Goal: Information Seeking & Learning: Learn about a topic

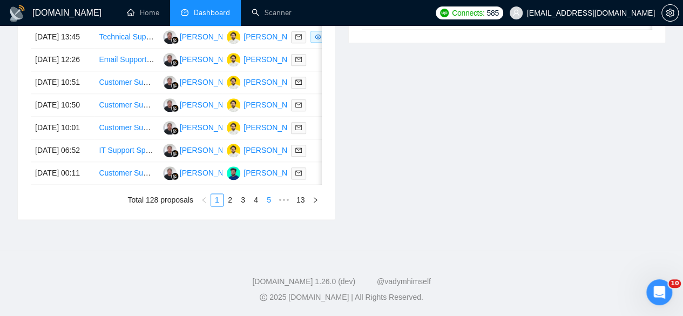
click at [265, 203] on link "5" at bounding box center [269, 200] width 12 height 12
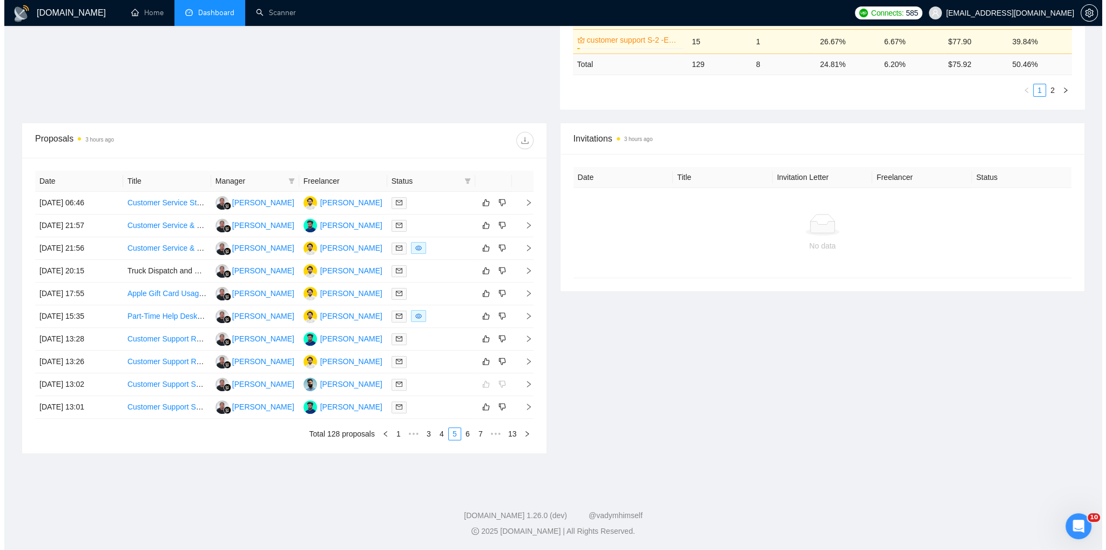
scroll to position [324, 0]
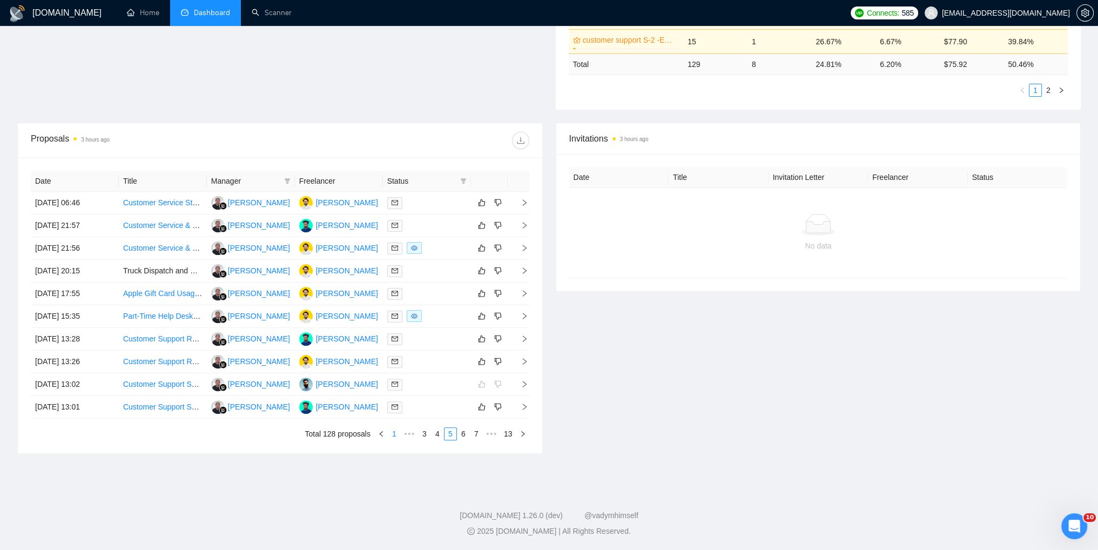
click at [396, 315] on link "1" at bounding box center [394, 434] width 12 height 12
click at [525, 223] on icon "right" at bounding box center [524, 225] width 4 height 6
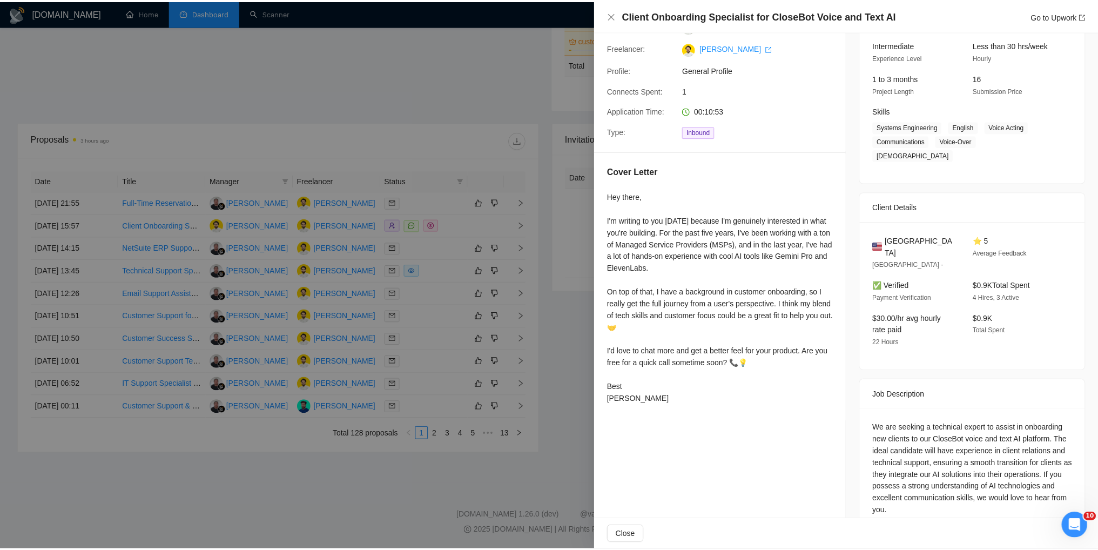
scroll to position [108, 0]
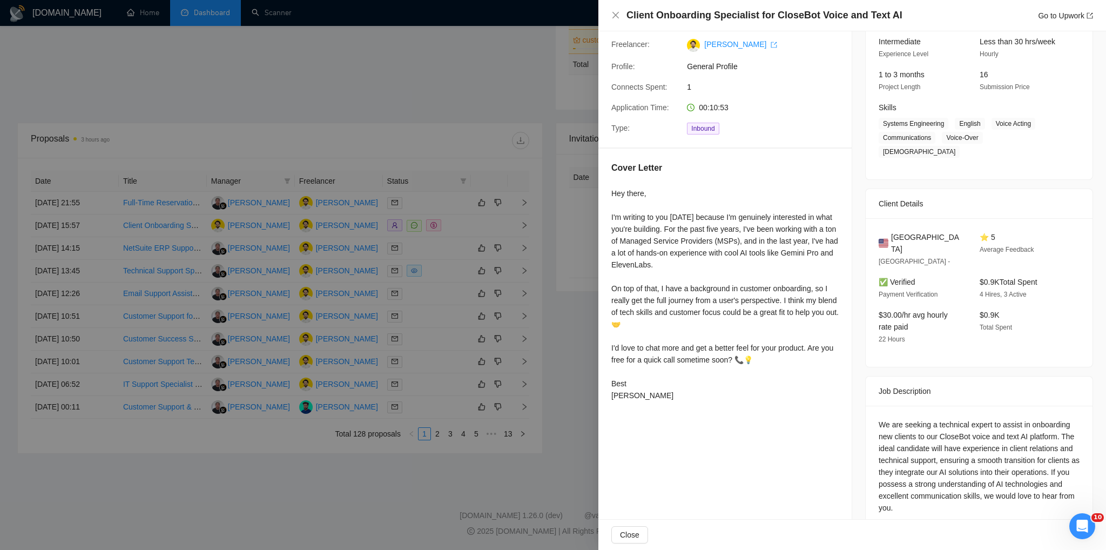
click at [407, 109] on div at bounding box center [553, 275] width 1106 height 550
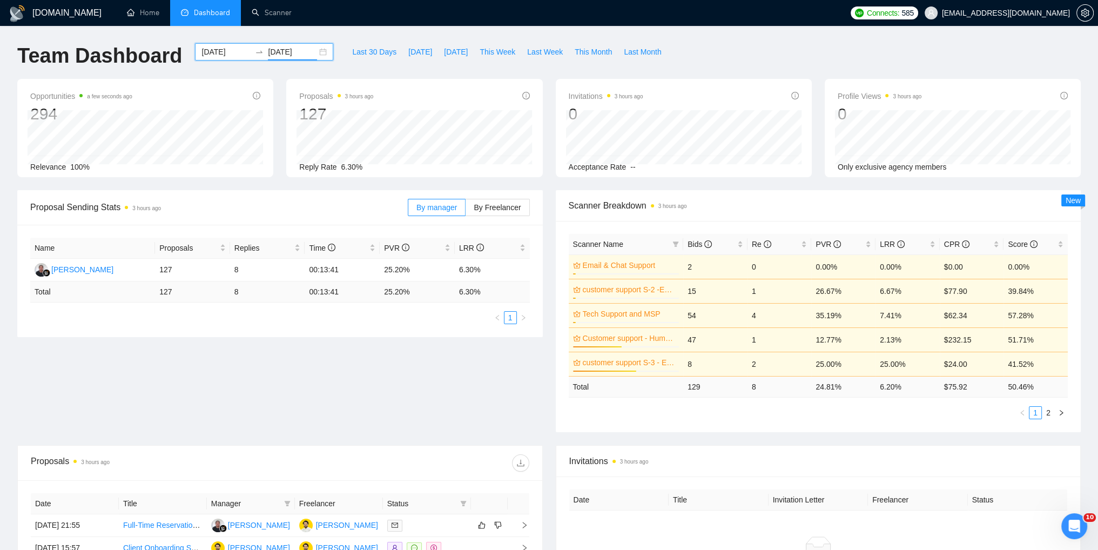
click at [289, 54] on input "[DATE]" at bounding box center [292, 52] width 49 height 12
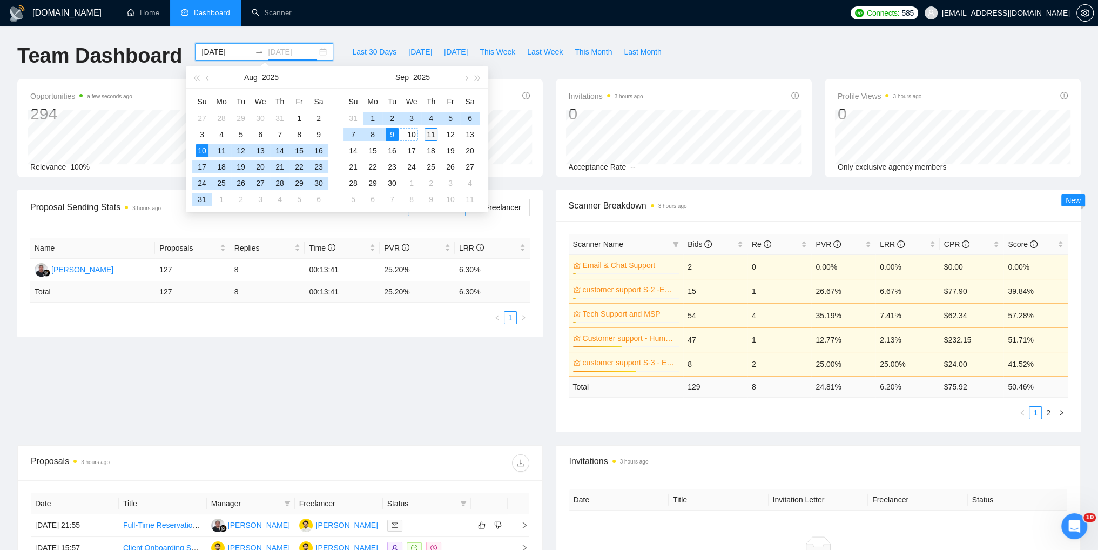
type input "[DATE]"
click at [427, 136] on div "11" at bounding box center [431, 134] width 13 height 13
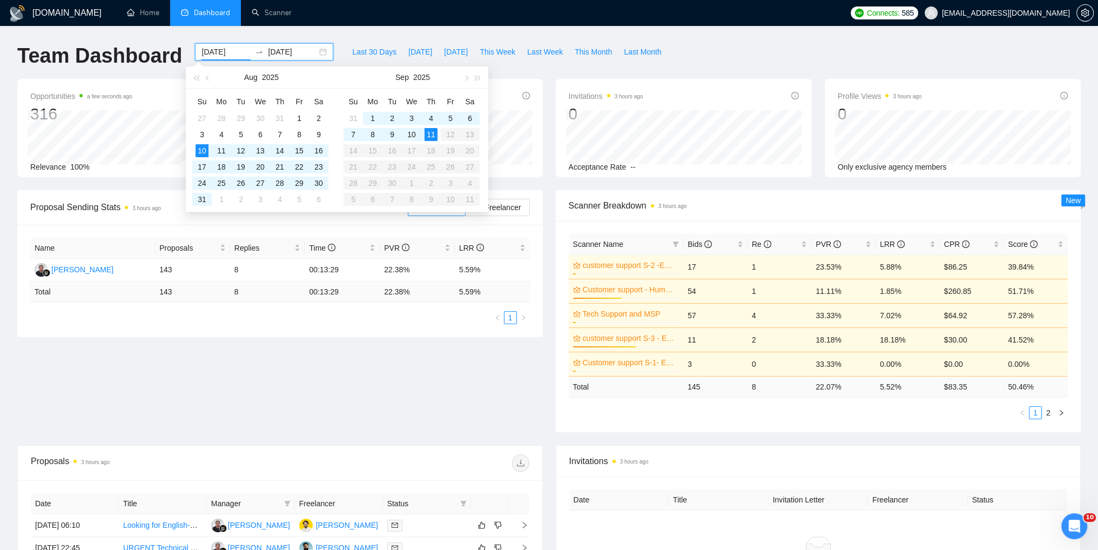
click at [452, 136] on table "Su Mo Tu We Th Fr Sa 31 1 2 3 4 5 6 7 8 9 10 11 12 13 14 15 16 17 18 19 20 21 2…" at bounding box center [412, 150] width 136 height 115
click at [753, 55] on div "Team Dashboard [DATE] [DATE] Last 30 Days [DATE] [DATE] This Week Last Week Thi…" at bounding box center [549, 61] width 1077 height 36
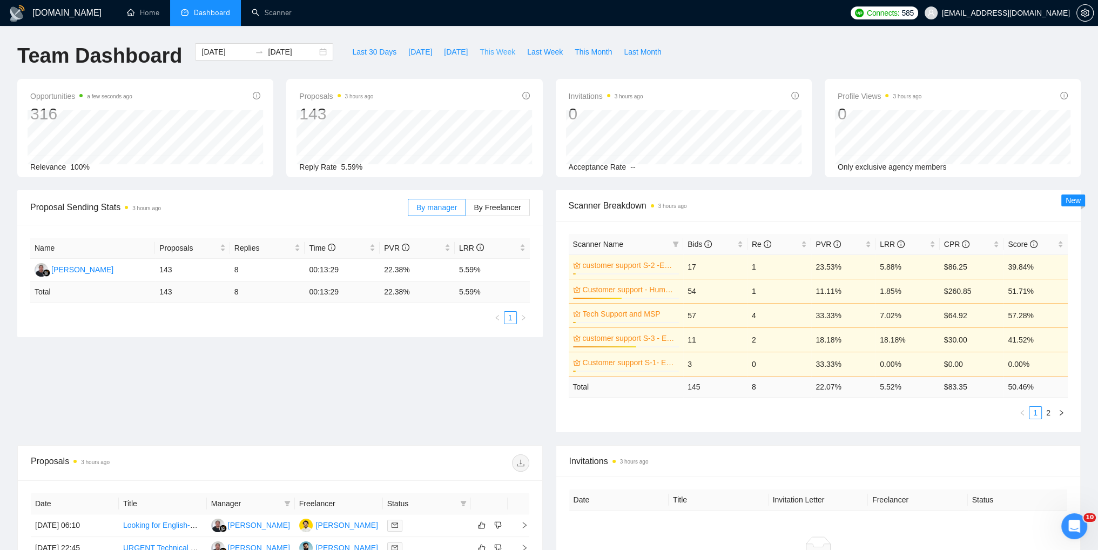
click at [490, 55] on span "This Week" at bounding box center [498, 52] width 36 height 12
type input "[DATE]"
click at [444, 51] on span "[DATE]" at bounding box center [456, 52] width 24 height 12
type input "[DATE]"
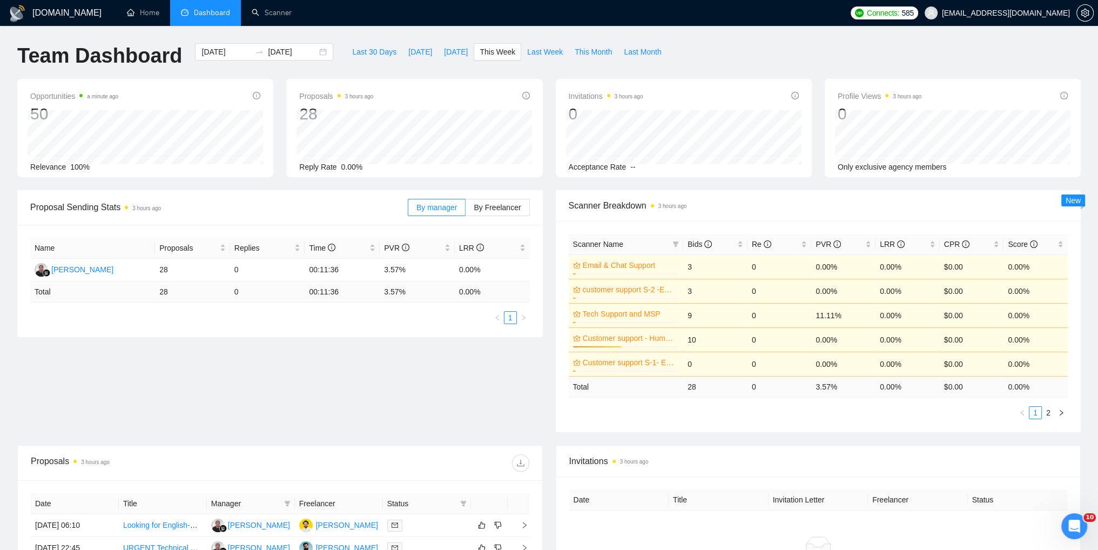
type input "[DATE]"
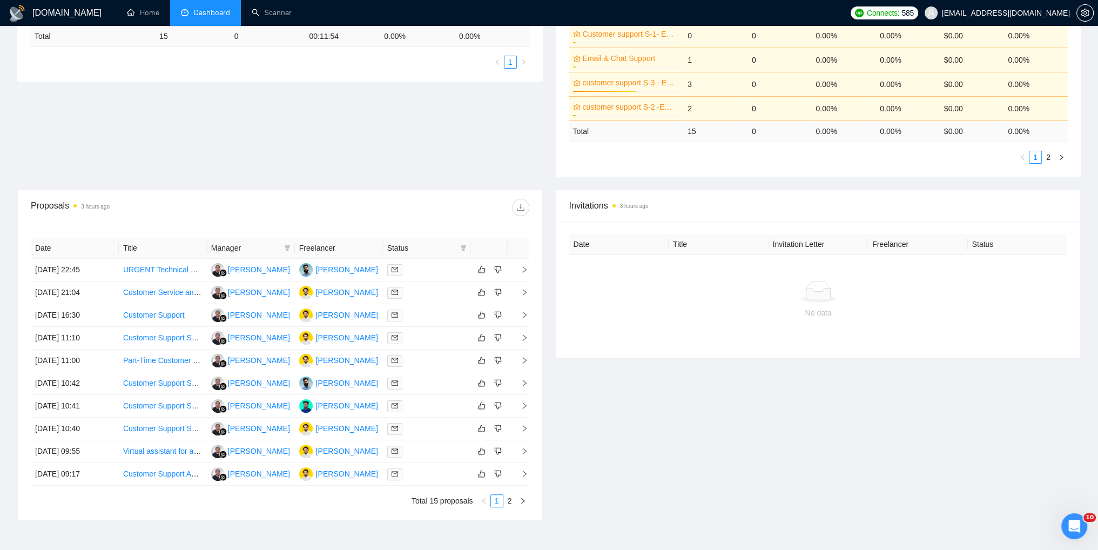
scroll to position [270, 0]
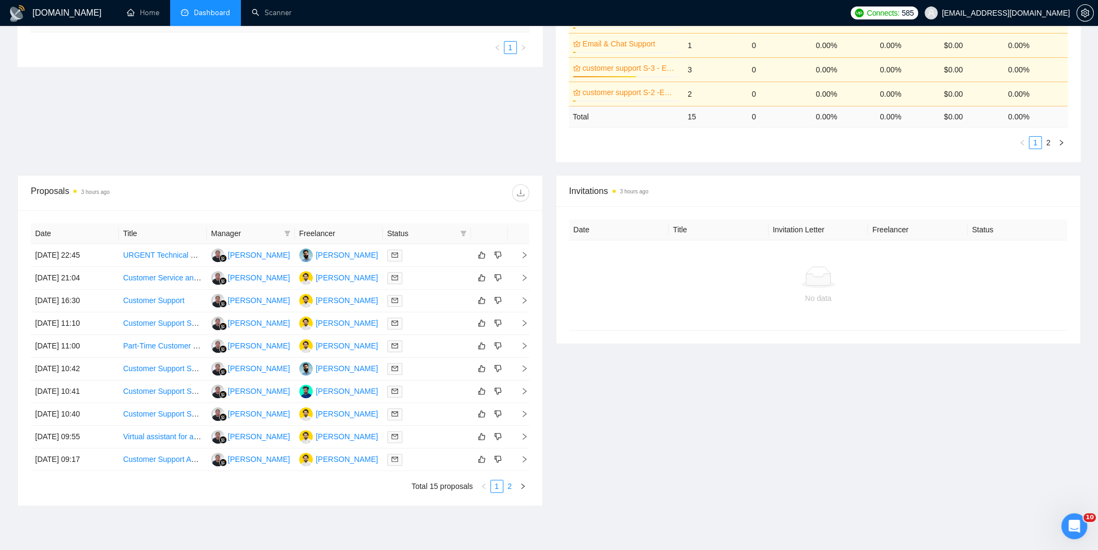
click at [507, 489] on link "2" at bounding box center [510, 486] width 12 height 12
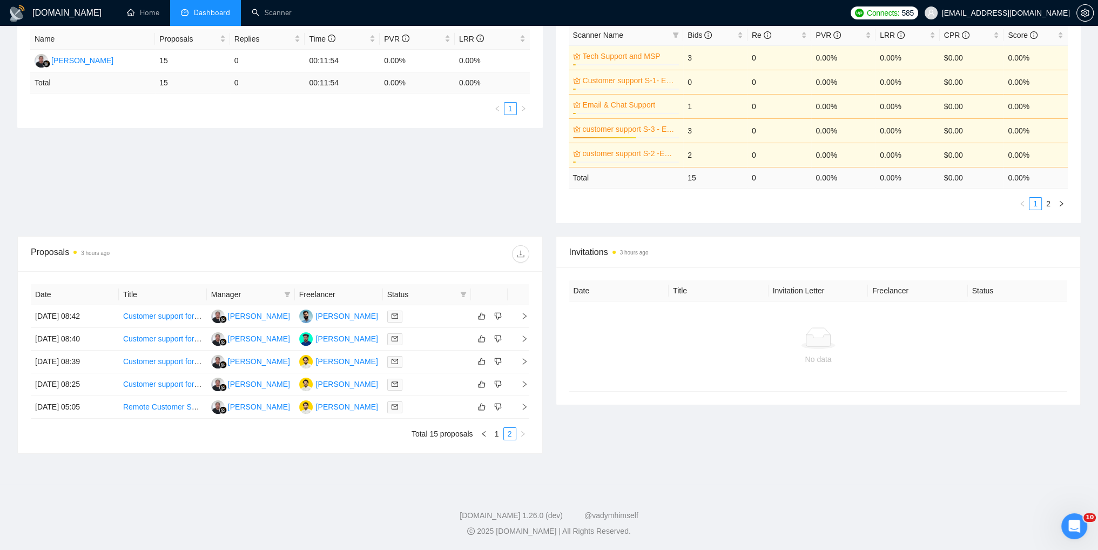
scroll to position [210, 0]
click at [493, 435] on link "1" at bounding box center [497, 434] width 12 height 12
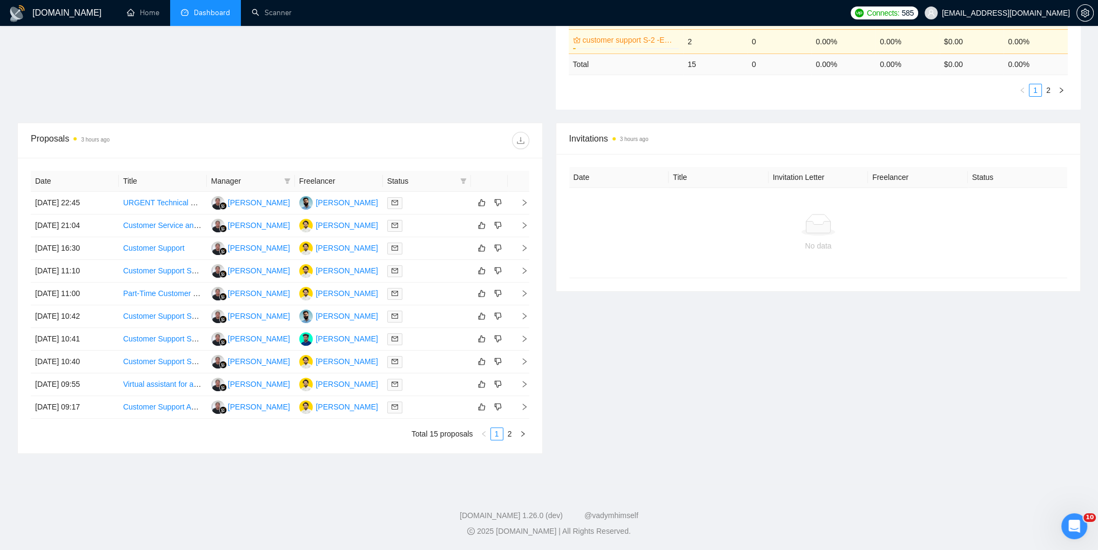
scroll to position [324, 0]
click at [510, 433] on link "2" at bounding box center [510, 434] width 12 height 12
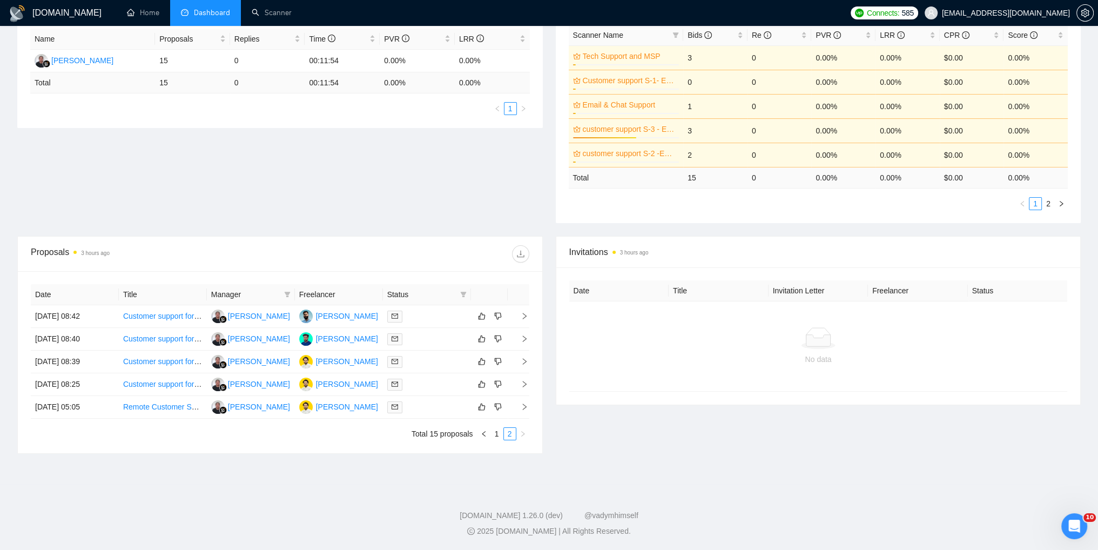
scroll to position [210, 0]
click at [497, 435] on link "1" at bounding box center [497, 434] width 12 height 12
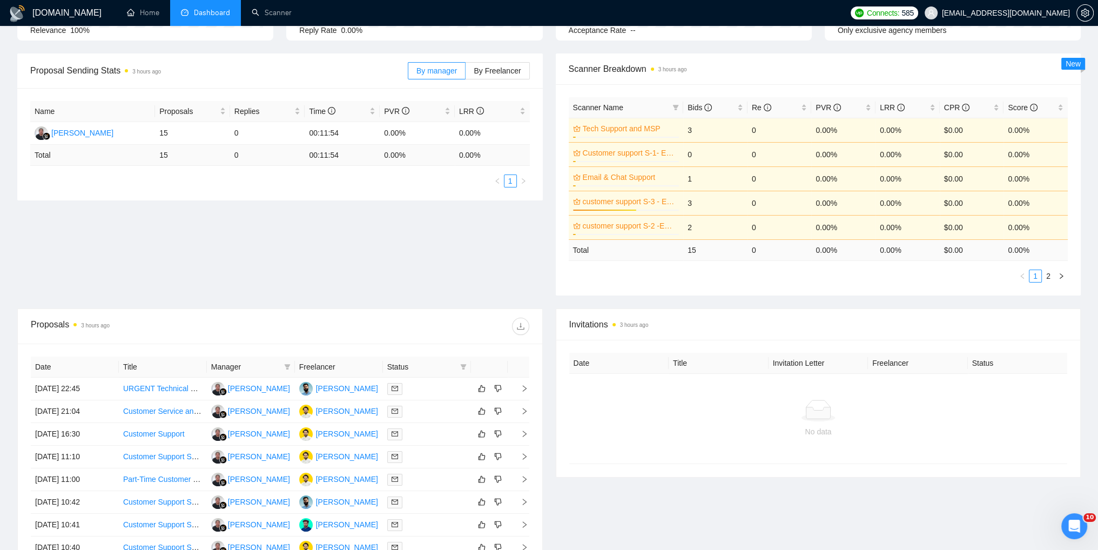
scroll to position [0, 0]
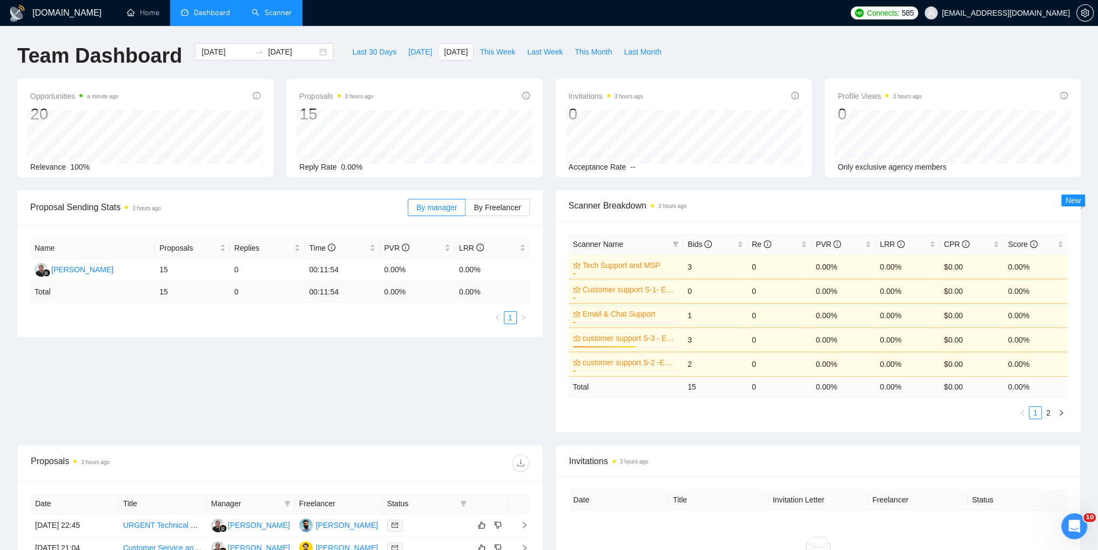
click at [266, 11] on link "Scanner" at bounding box center [272, 12] width 40 height 9
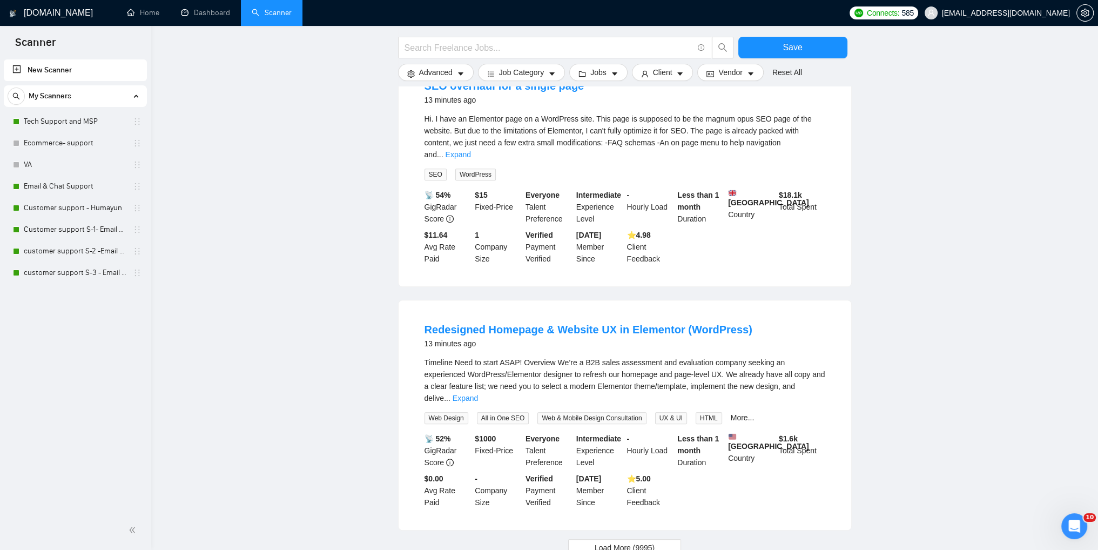
scroll to position [919, 0]
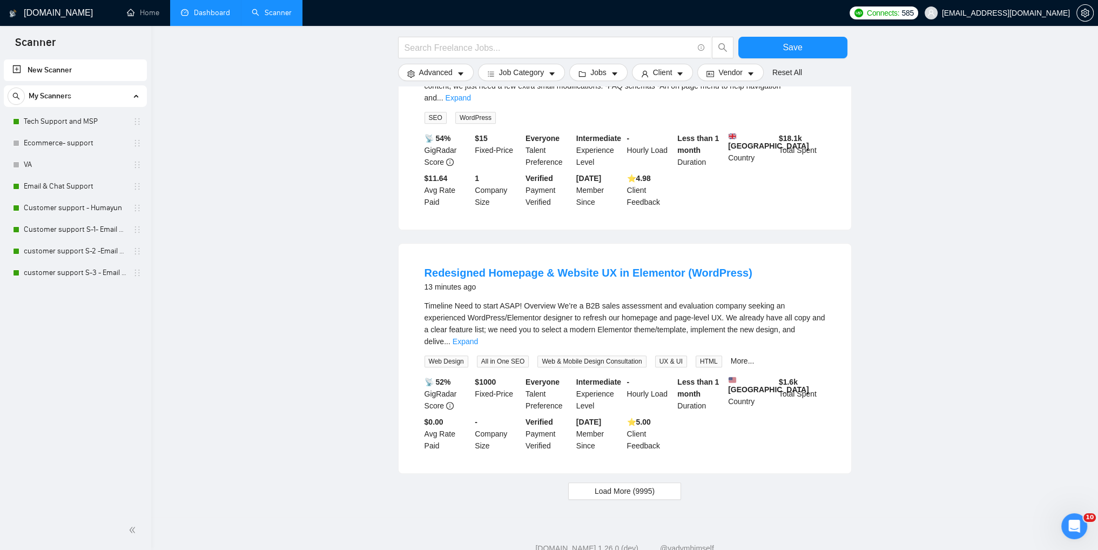
click at [193, 12] on link "Dashboard" at bounding box center [205, 12] width 49 height 9
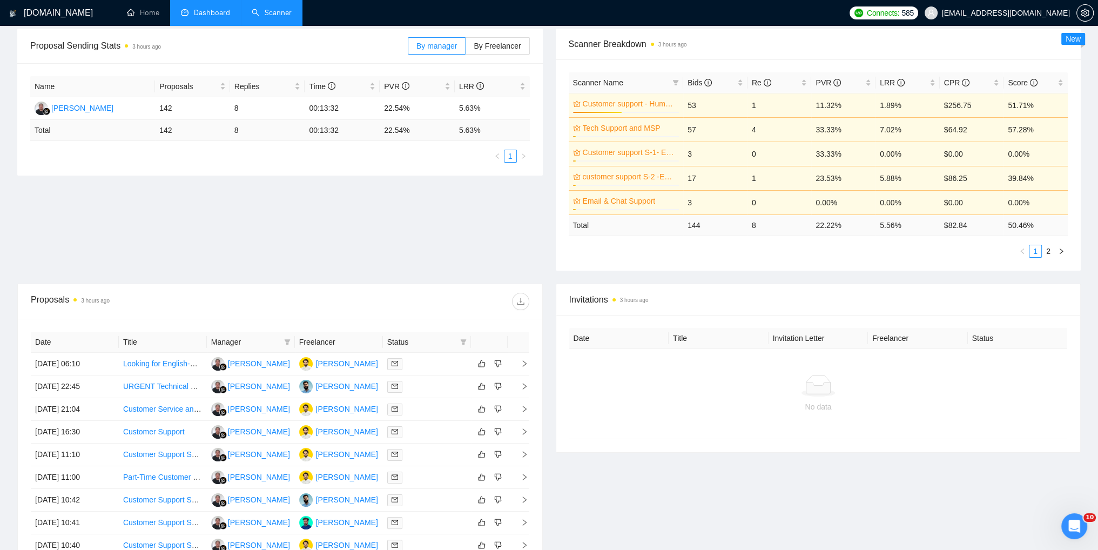
scroll to position [324, 0]
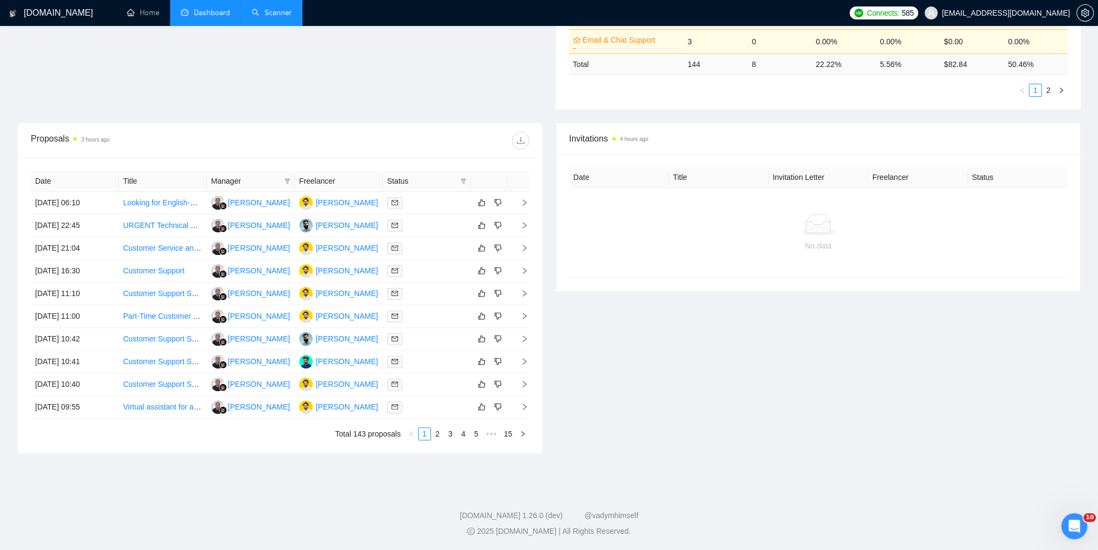
click at [534, 354] on div "Date Title Manager Freelancer Status [DATE] 06:10 Looking for English-Speaking …" at bounding box center [280, 305] width 525 height 295
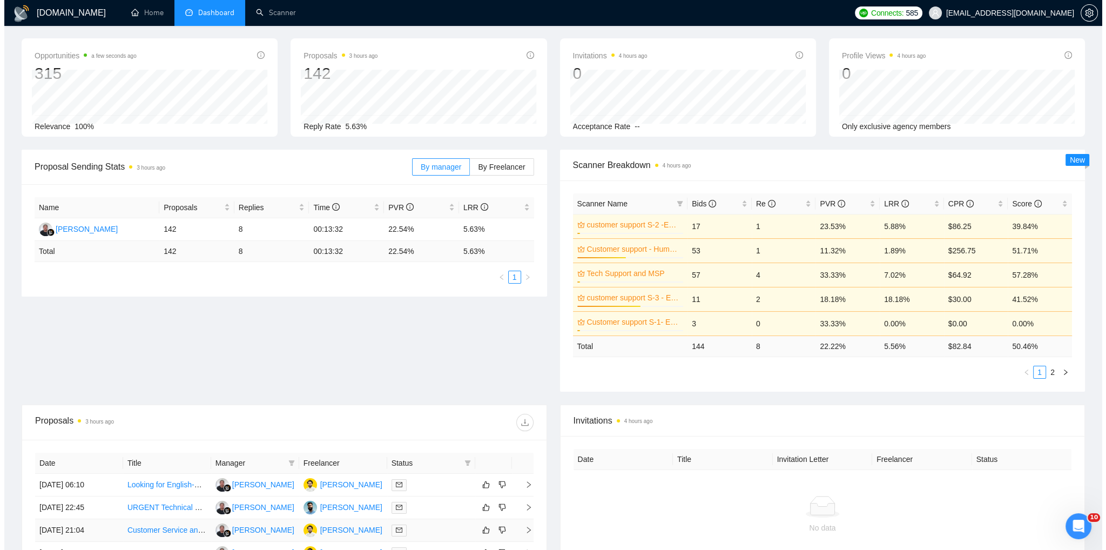
scroll to position [270, 0]
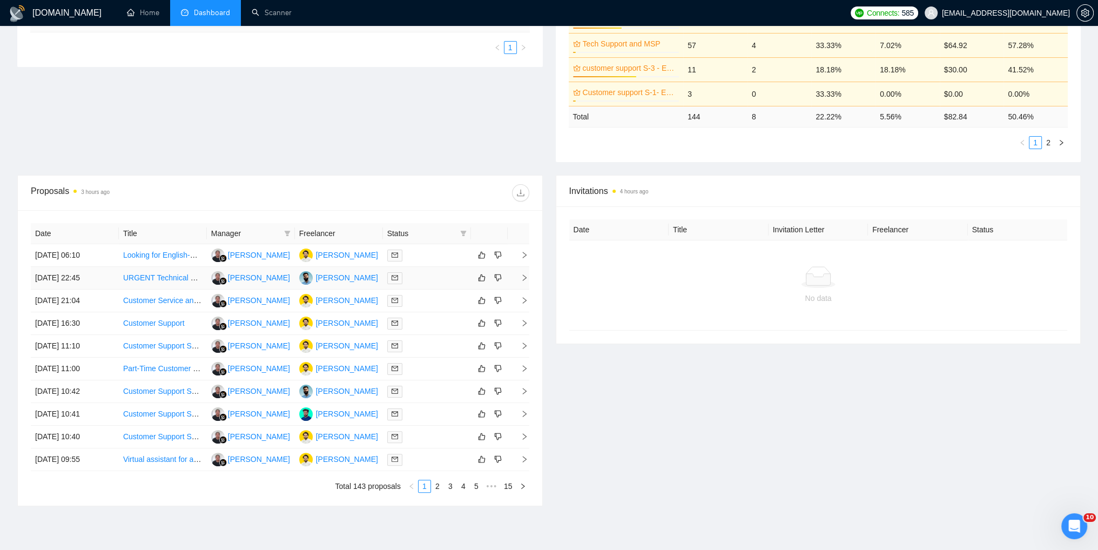
click at [526, 275] on icon "right" at bounding box center [525, 278] width 8 height 8
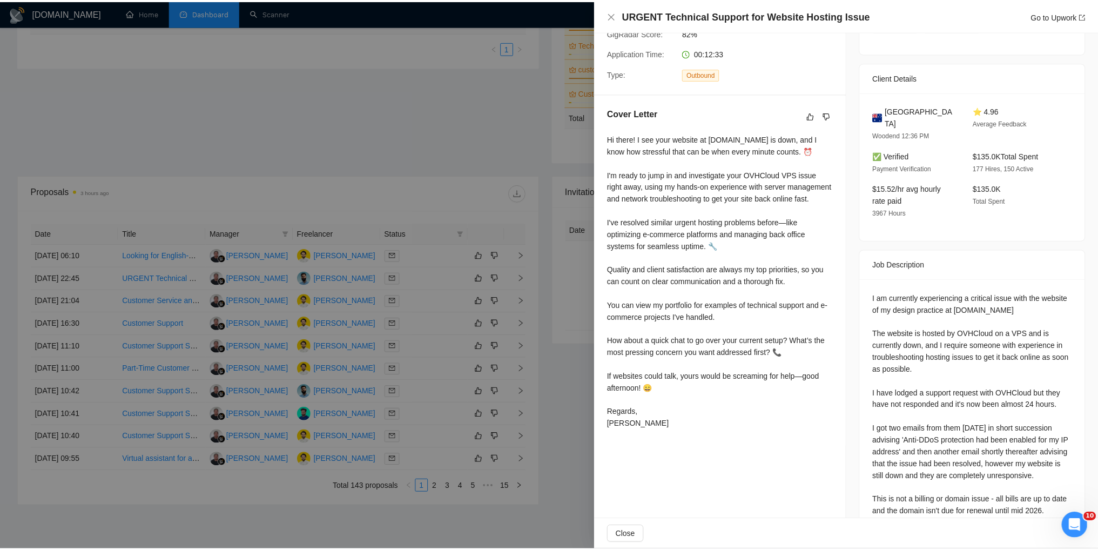
scroll to position [0, 0]
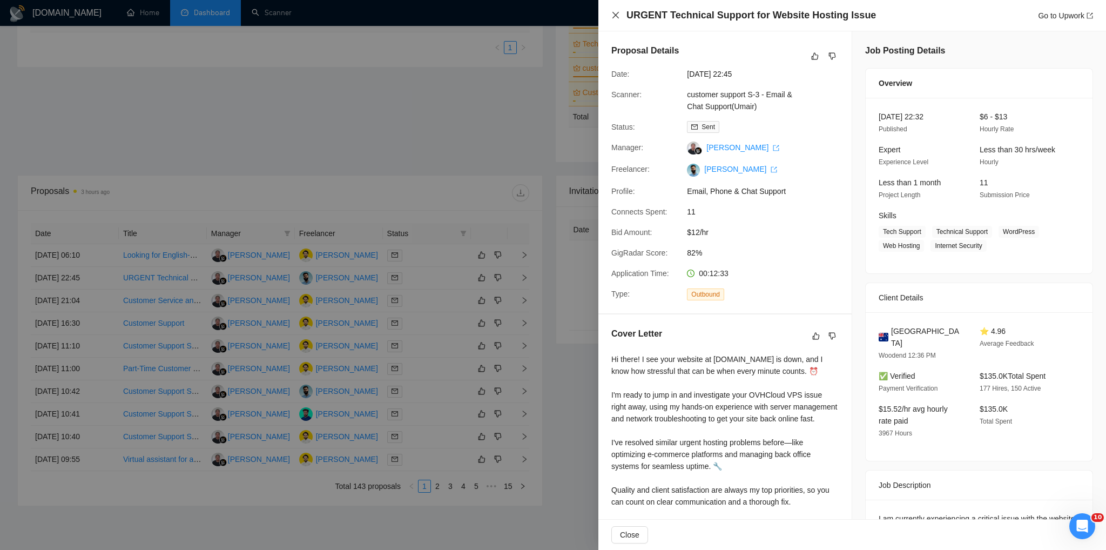
click at [615, 17] on icon "close" at bounding box center [616, 15] width 6 height 6
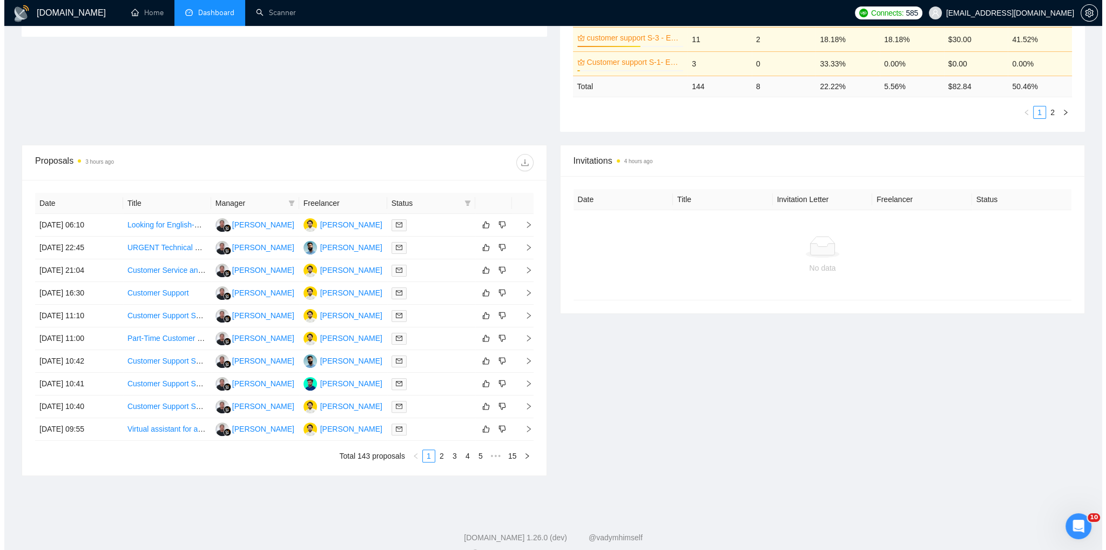
scroll to position [324, 0]
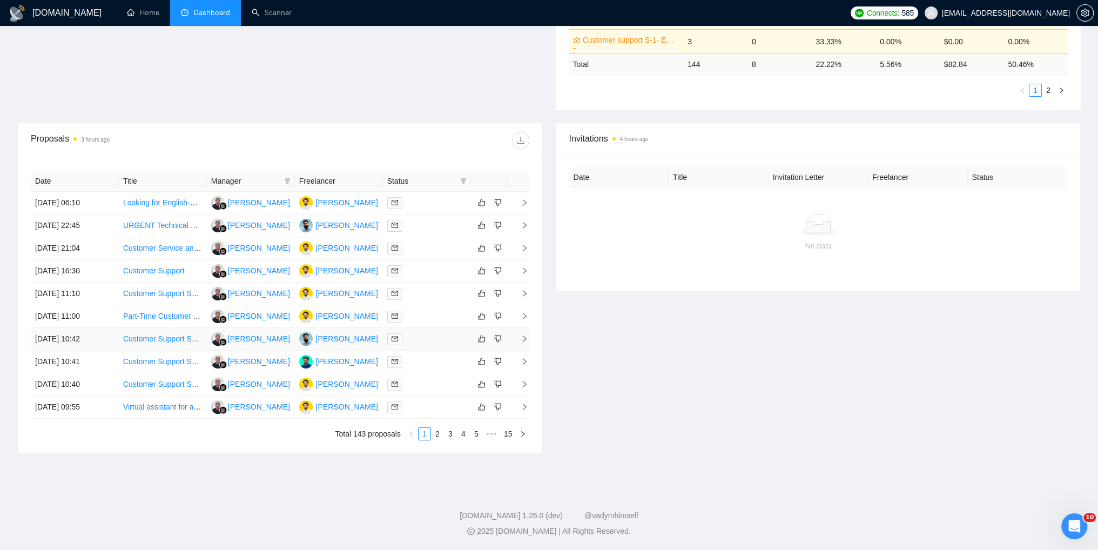
click at [525, 335] on icon "right" at bounding box center [525, 339] width 8 height 8
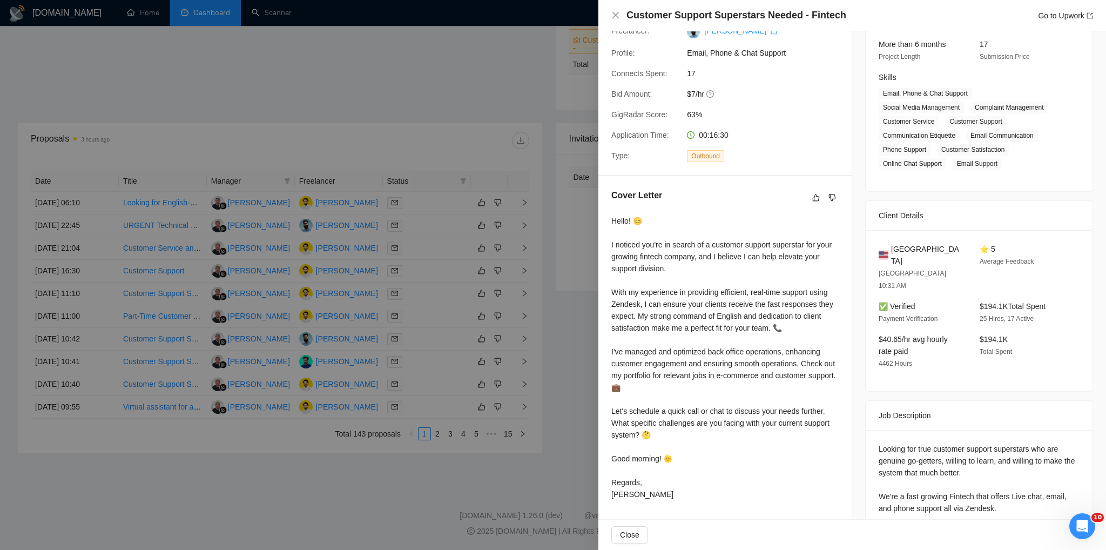
scroll to position [0, 0]
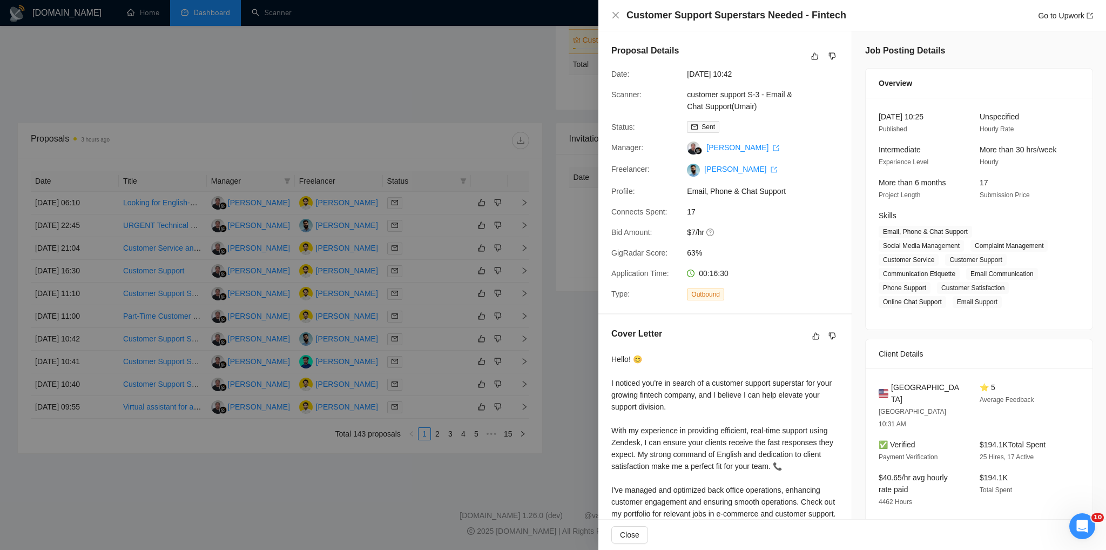
click at [374, 479] on div at bounding box center [553, 275] width 1106 height 550
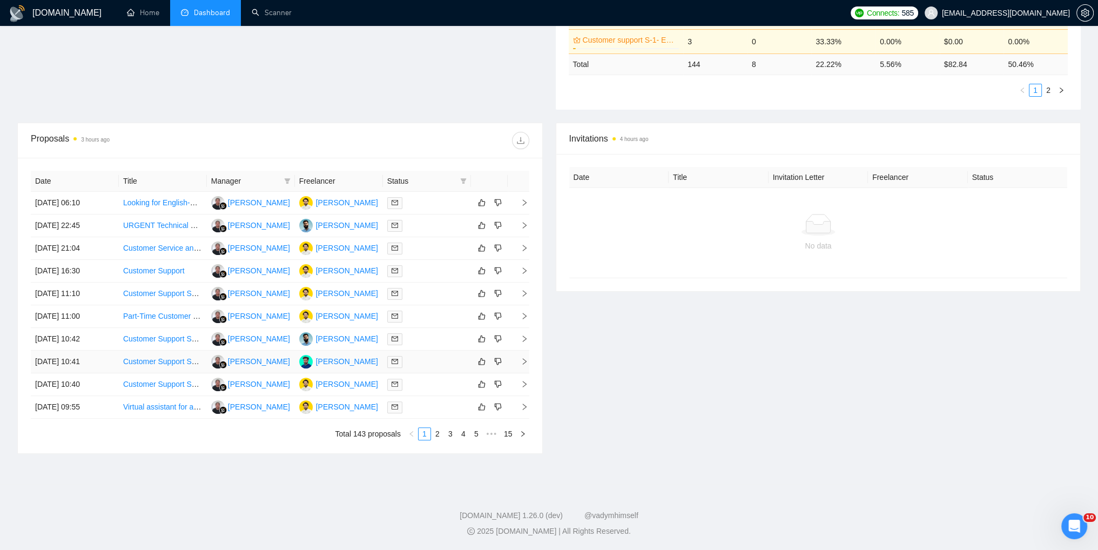
click at [521, 358] on icon "right" at bounding box center [525, 362] width 8 height 8
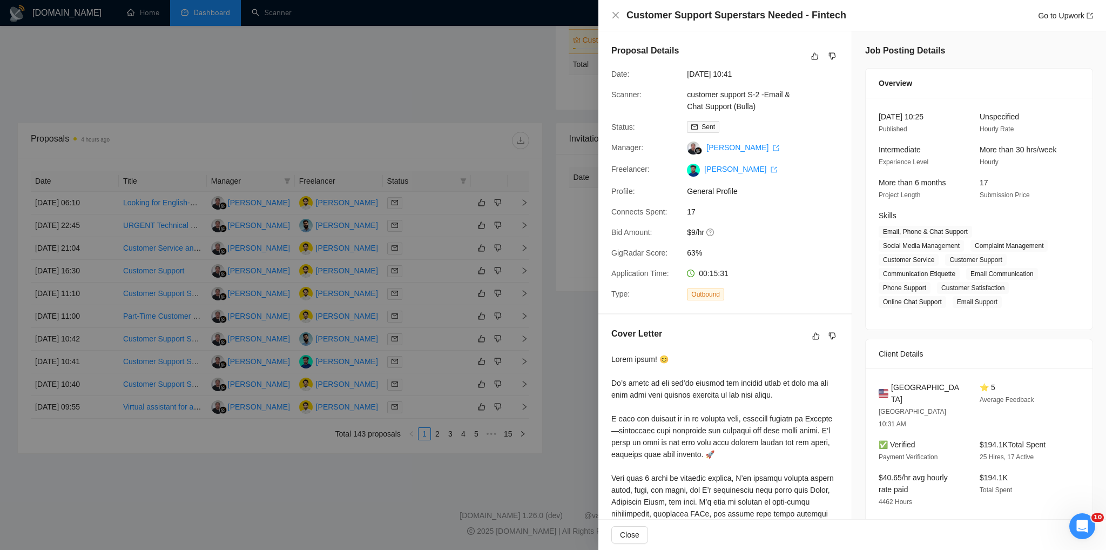
click at [614, 20] on div "Customer Support Superstars Needed - Fintech Go to Upwork" at bounding box center [852, 16] width 482 height 14
click at [614, 17] on icon "close" at bounding box center [616, 15] width 6 height 6
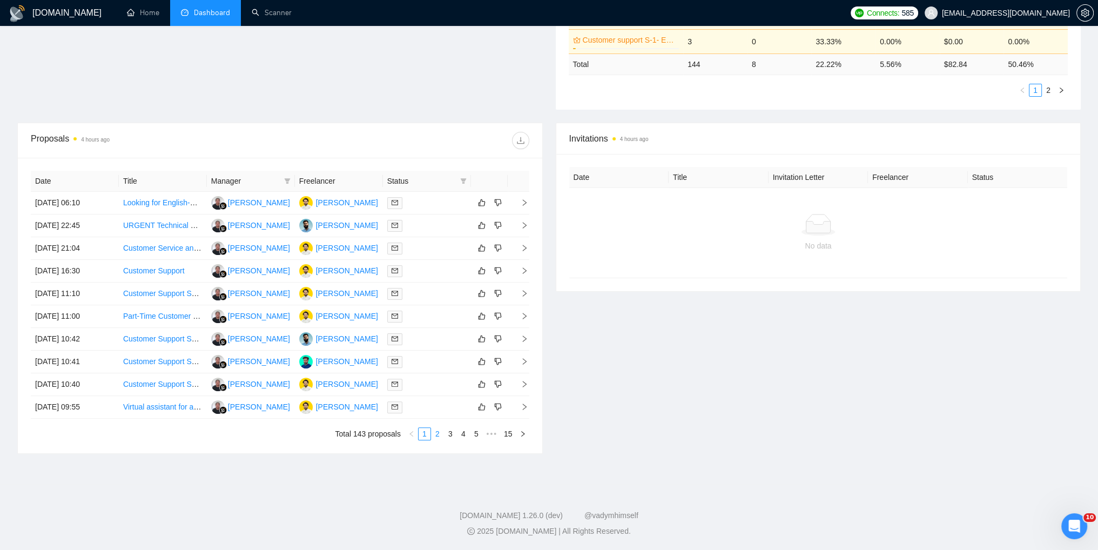
click at [439, 433] on link "2" at bounding box center [438, 434] width 12 height 12
click at [521, 221] on icon "right" at bounding box center [525, 225] width 8 height 8
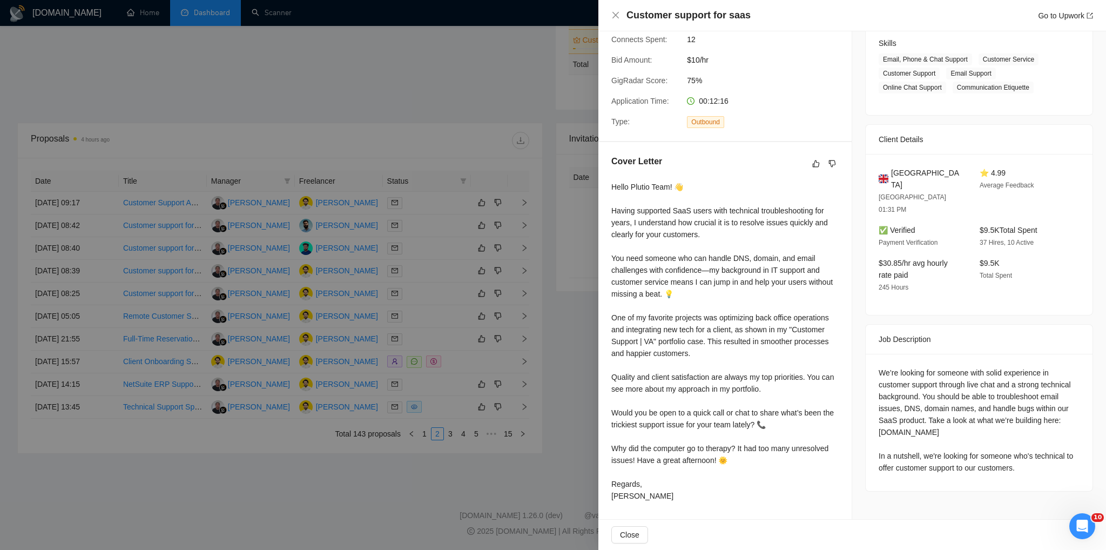
scroll to position [173, 0]
click at [885, 409] on div "We’re looking for someone with solid experience in customer support through liv…" at bounding box center [979, 420] width 201 height 107
click at [885, 407] on div "We’re looking for someone with solid experience in customer support through liv…" at bounding box center [979, 420] width 201 height 107
click at [886, 410] on div "We’re looking for someone with solid experience in customer support through liv…" at bounding box center [979, 420] width 201 height 107
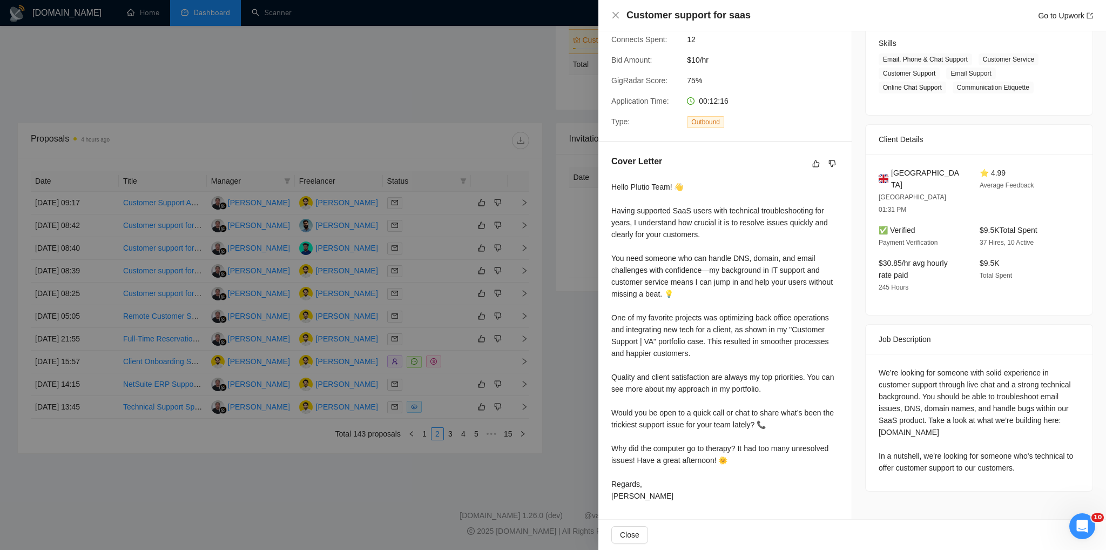
click at [886, 410] on div "We’re looking for someone with solid experience in customer support through liv…" at bounding box center [979, 420] width 201 height 107
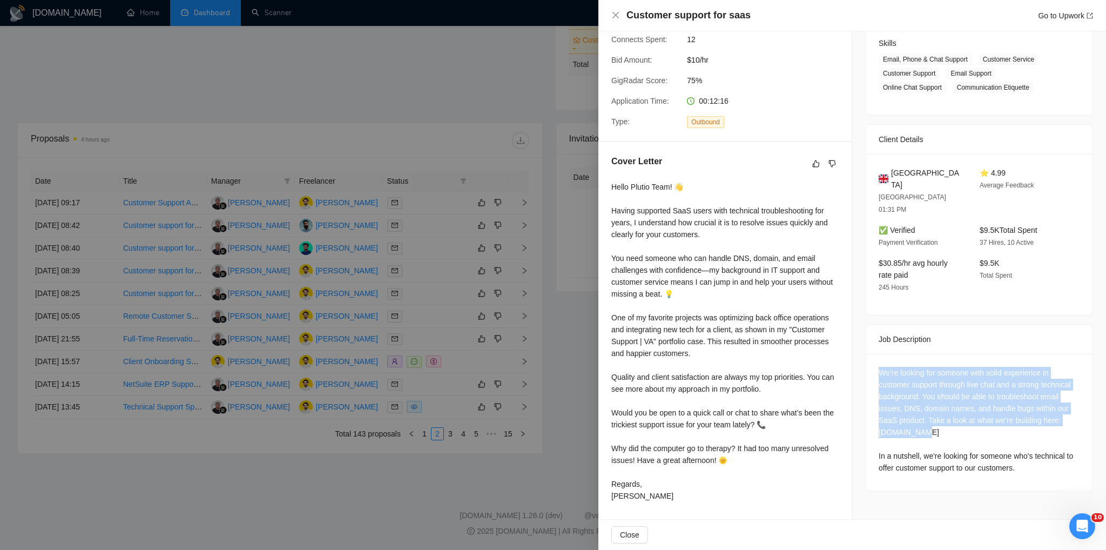
click at [886, 410] on div "We’re looking for someone with solid experience in customer support through liv…" at bounding box center [979, 420] width 201 height 107
click at [903, 414] on div "We’re looking for someone with solid experience in customer support through liv…" at bounding box center [979, 420] width 201 height 107
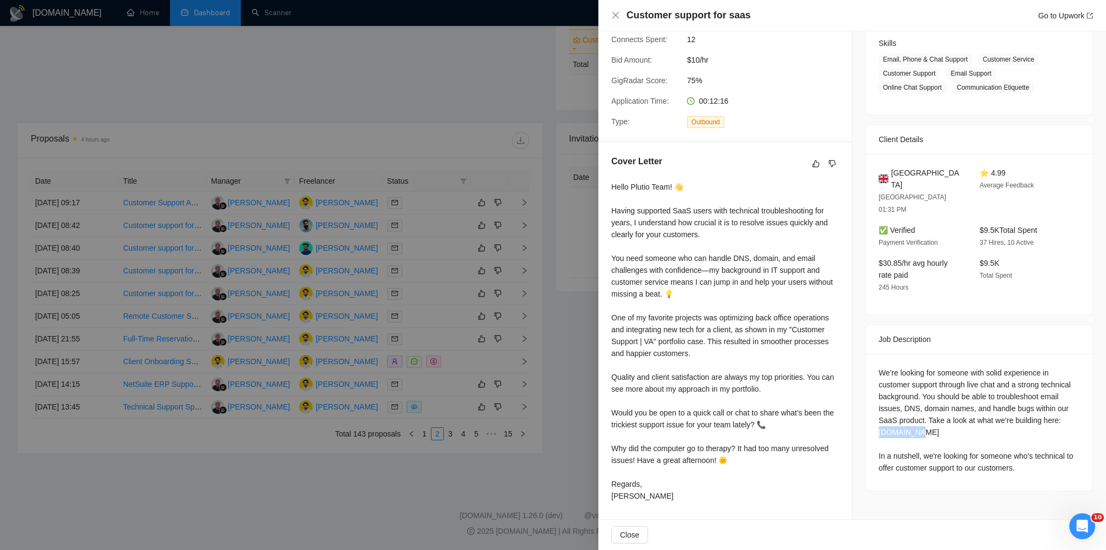
drag, startPoint x: 911, startPoint y: 411, endPoint x: 870, endPoint y: 412, distance: 41.1
click at [870, 412] on div "We’re looking for someone with solid experience in customer support through liv…" at bounding box center [979, 422] width 227 height 137
copy div "Plutio.com"
click at [611, 16] on div "Customer support for saas Go to Upwork" at bounding box center [853, 15] width 508 height 31
click at [615, 17] on icon "close" at bounding box center [615, 15] width 9 height 9
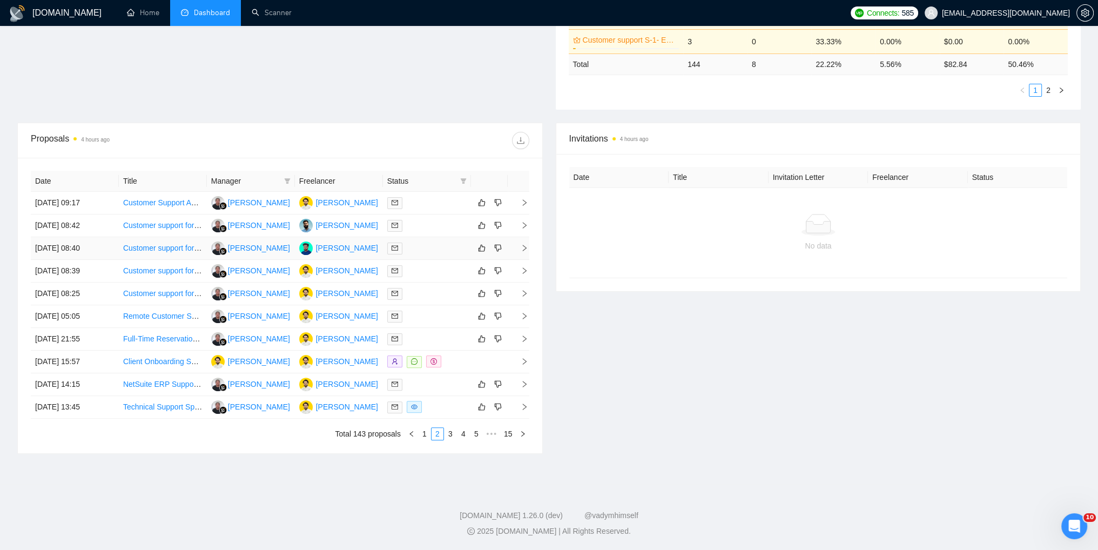
click at [527, 246] on icon "right" at bounding box center [525, 248] width 8 height 8
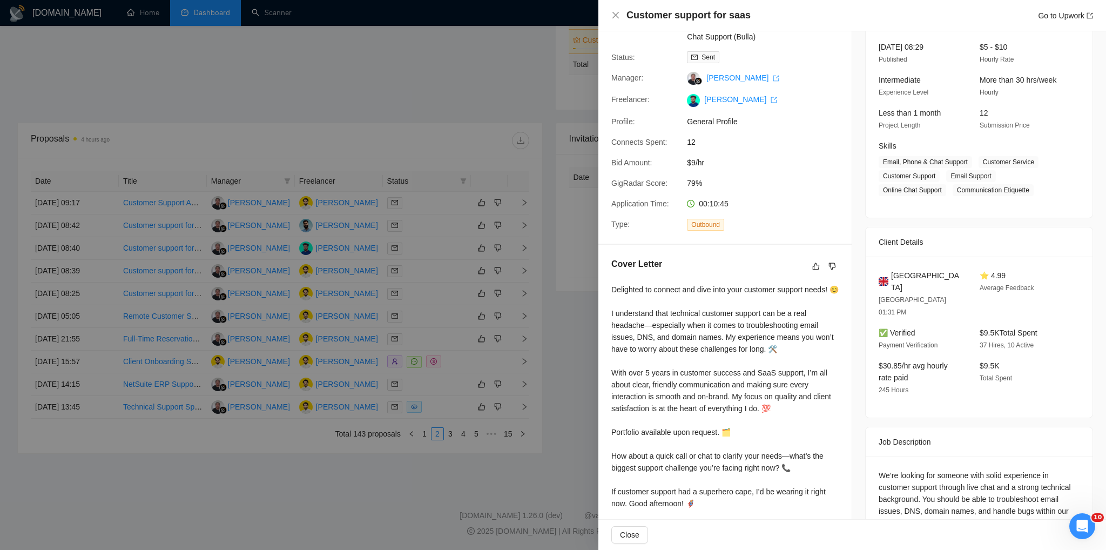
scroll to position [0, 0]
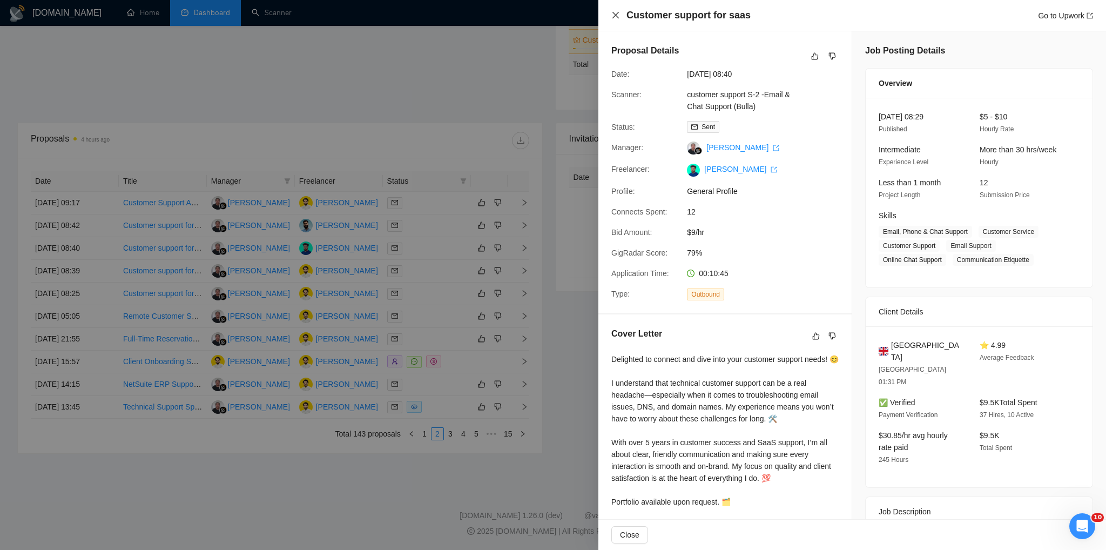
click at [614, 17] on icon "close" at bounding box center [616, 15] width 6 height 6
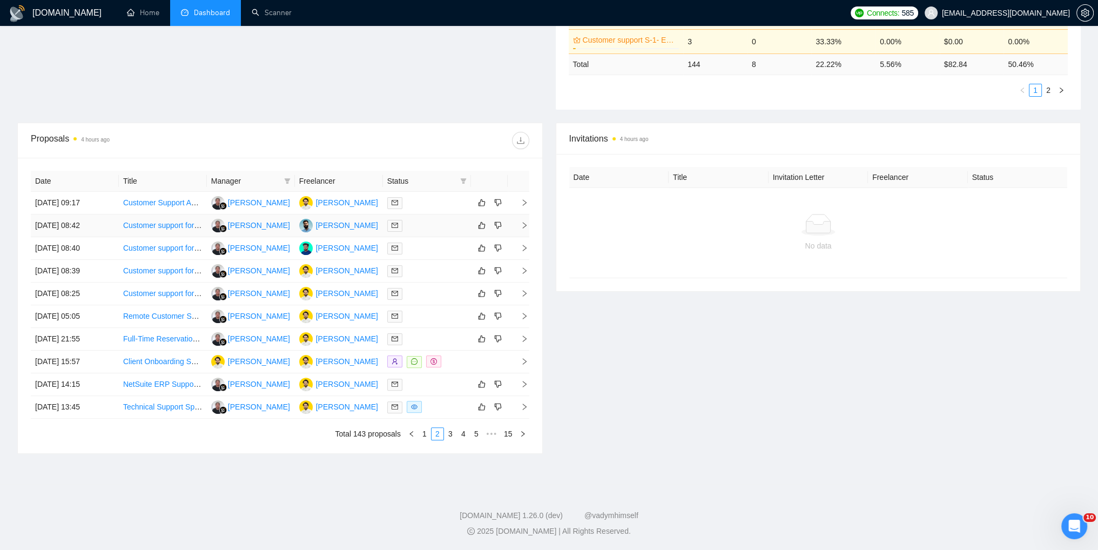
click at [525, 223] on icon "right" at bounding box center [524, 225] width 4 height 6
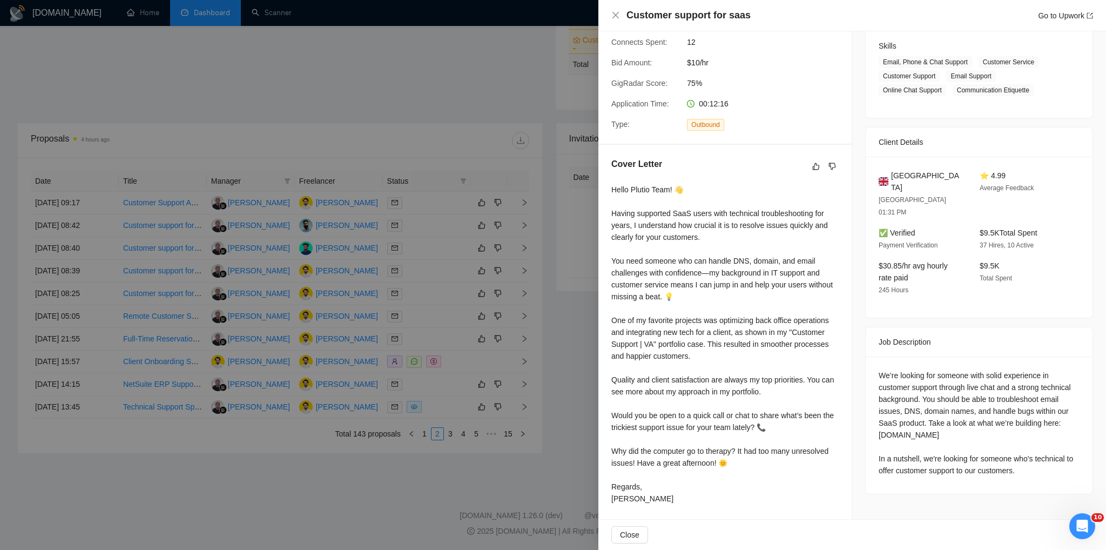
scroll to position [173, 0]
click at [619, 14] on icon "close" at bounding box center [615, 15] width 9 height 9
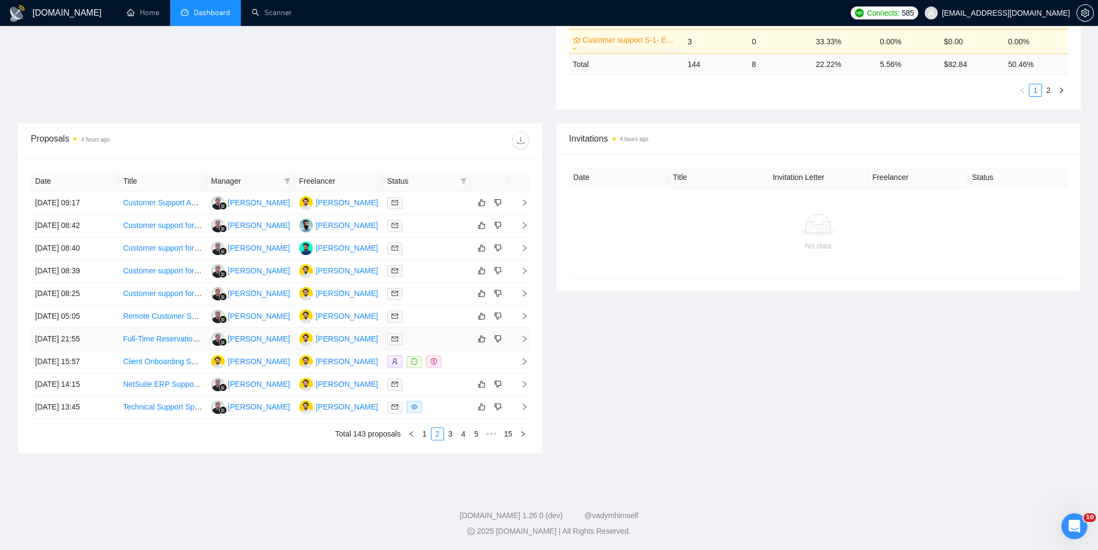
click at [521, 341] on icon "right" at bounding box center [525, 339] width 8 height 8
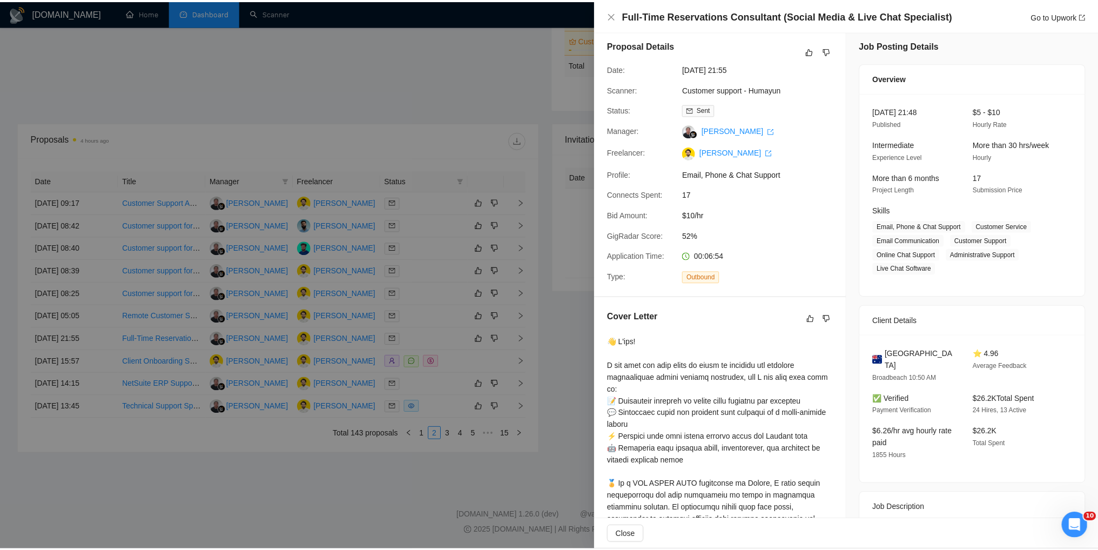
scroll to position [0, 0]
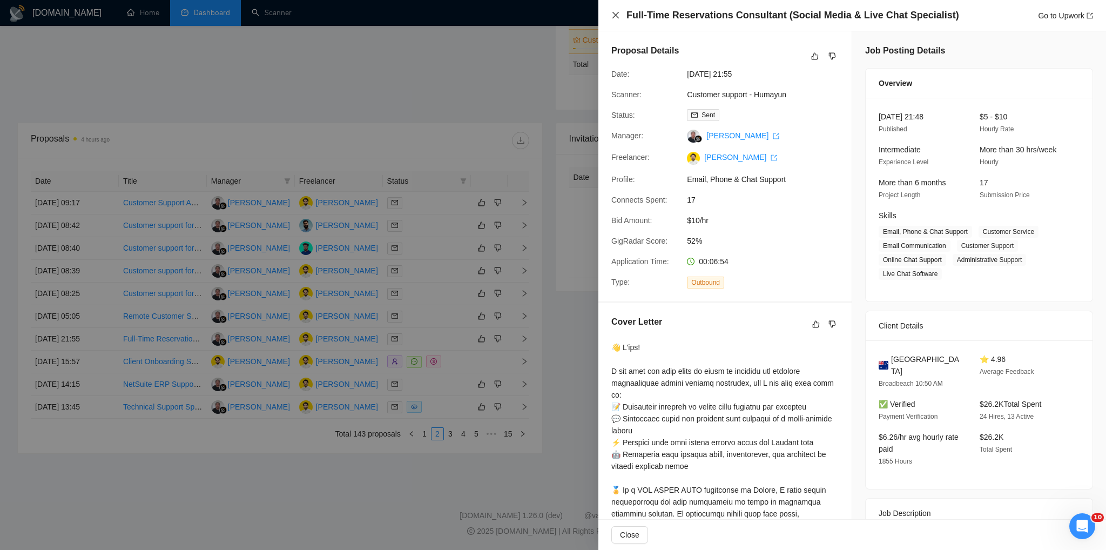
click at [614, 19] on icon "close" at bounding box center [615, 15] width 9 height 9
